Goal: Task Accomplishment & Management: Manage account settings

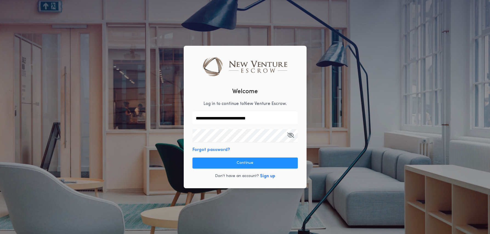
drag, startPoint x: 232, startPoint y: 164, endPoint x: 239, endPoint y: 165, distance: 7.2
click at [232, 164] on button "Continue" at bounding box center [244, 163] width 105 height 11
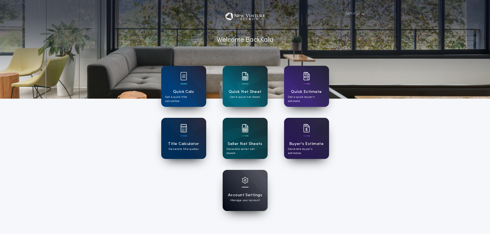
click at [381, 149] on div "Settings Welcome Back Kala Quick Calc Get a quick title calculation Quick Net S…" at bounding box center [245, 143] width 490 height 287
click at [359, 15] on button "Settings" at bounding box center [355, 14] width 26 height 10
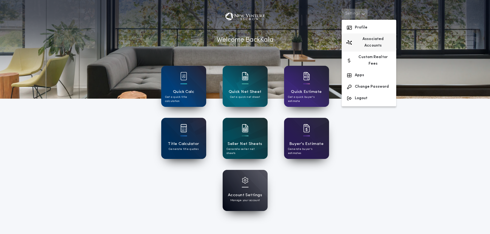
click at [366, 38] on button "Associated Accounts" at bounding box center [369, 42] width 55 height 18
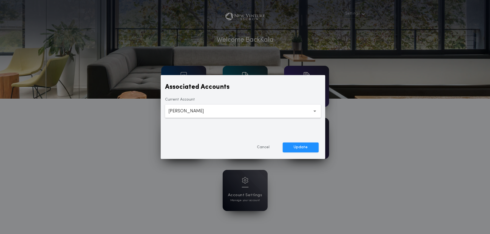
drag, startPoint x: 236, startPoint y: 113, endPoint x: 229, endPoint y: 116, distance: 8.0
click at [236, 113] on button "**********" at bounding box center [243, 111] width 156 height 13
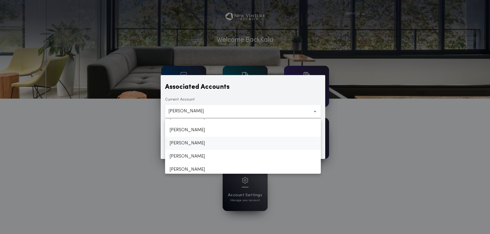
scroll to position [178, 0]
click at [192, 143] on p "Holly Burgan" at bounding box center [243, 144] width 156 height 13
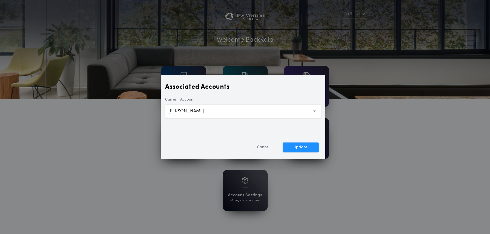
drag, startPoint x: 306, startPoint y: 148, endPoint x: 332, endPoint y: 152, distance: 26.5
click at [306, 148] on button "Update" at bounding box center [301, 148] width 36 height 10
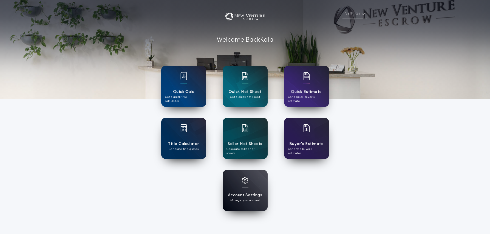
click at [246, 192] on h1 "Account Settings" at bounding box center [245, 195] width 34 height 6
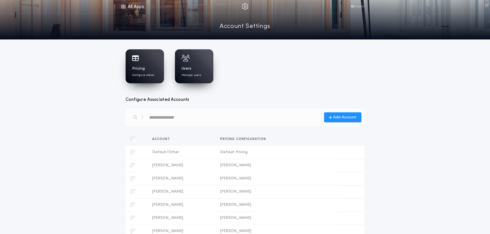
click at [143, 72] on div "Pricing Configure states" at bounding box center [144, 71] width 25 height 11
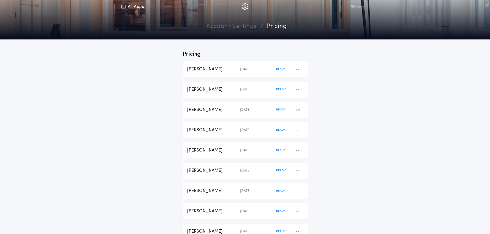
click at [201, 110] on div "Alison Oddo" at bounding box center [213, 110] width 53 height 6
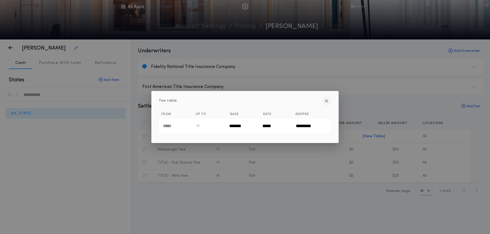
click at [328, 101] on button "button" at bounding box center [326, 101] width 9 height 9
type input "*****"
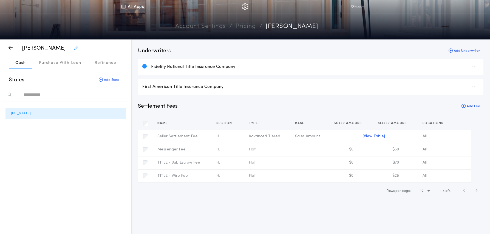
click at [134, 10] on link "All Apps" at bounding box center [132, 6] width 25 height 13
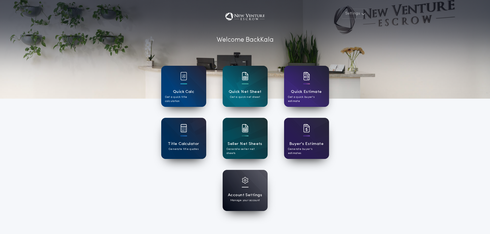
click at [373, 195] on div "Settings Welcome Back Kala Quick Calc Get a quick title calculation Quick Net S…" at bounding box center [245, 143] width 490 height 287
click at [328, 182] on div "Account Settings Manage your account" at bounding box center [245, 190] width 168 height 41
